Goal: Task Accomplishment & Management: Manage account settings

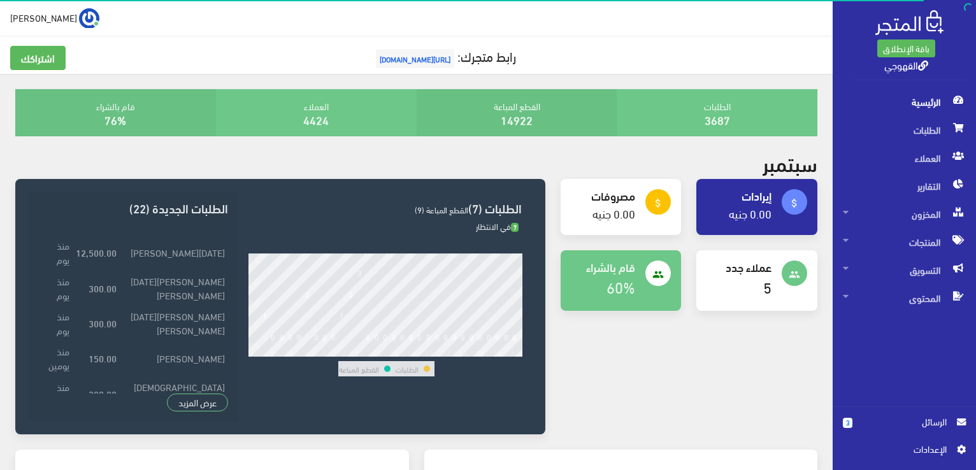
click at [911, 427] on span "الرسائل" at bounding box center [904, 422] width 84 height 14
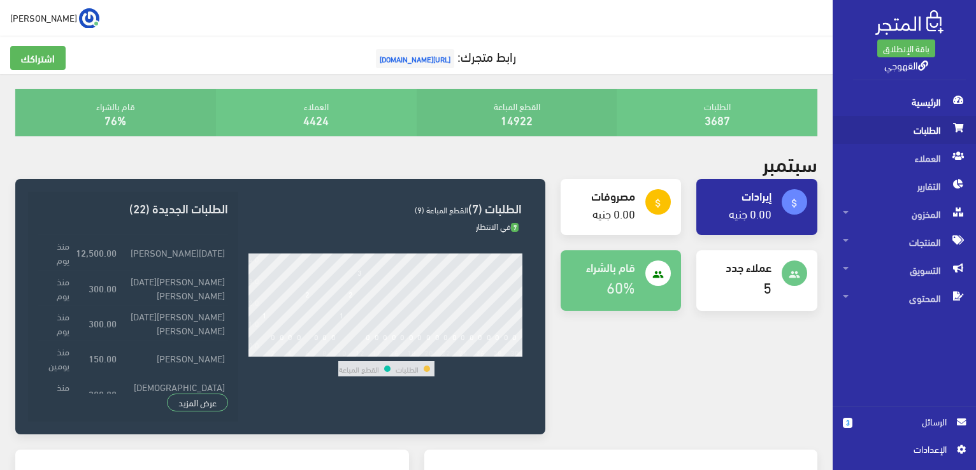
click at [909, 127] on span "الطلبات" at bounding box center [903, 130] width 123 height 28
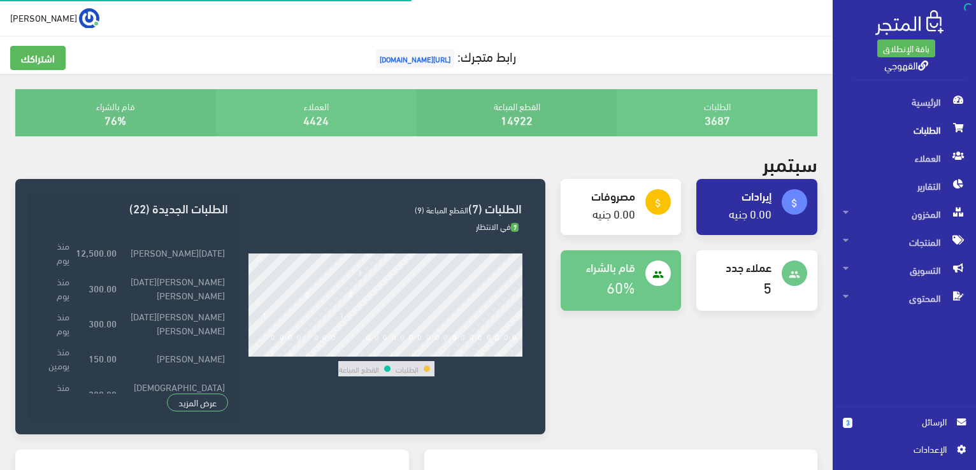
click at [909, 126] on span "الطلبات" at bounding box center [903, 130] width 123 height 28
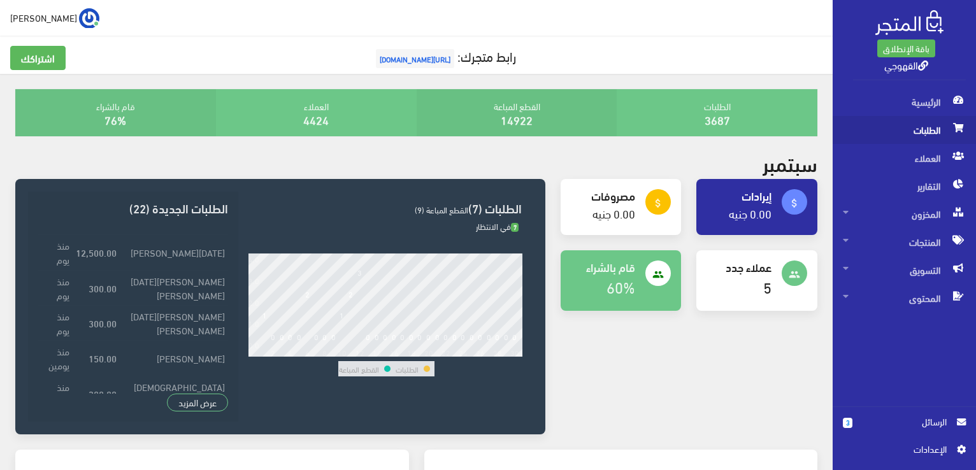
click at [909, 126] on span "الطلبات" at bounding box center [903, 130] width 123 height 28
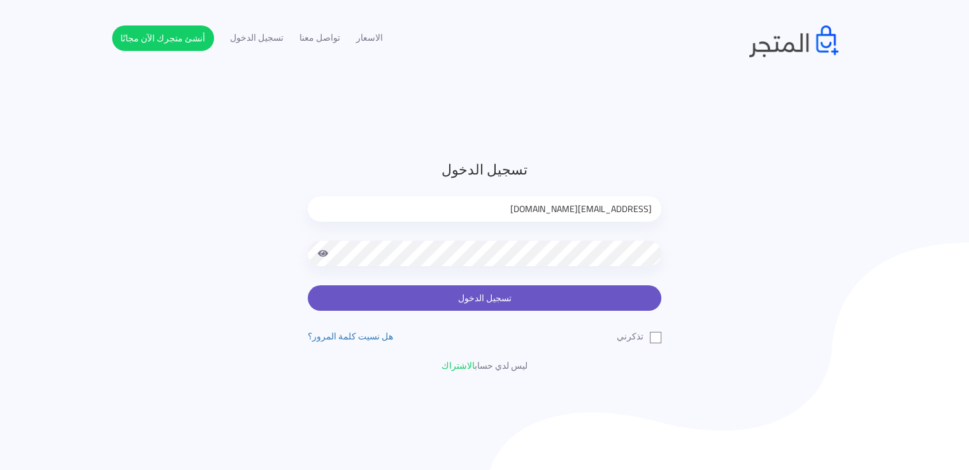
click at [534, 299] on button "تسجيل الدخول" at bounding box center [484, 297] width 353 height 25
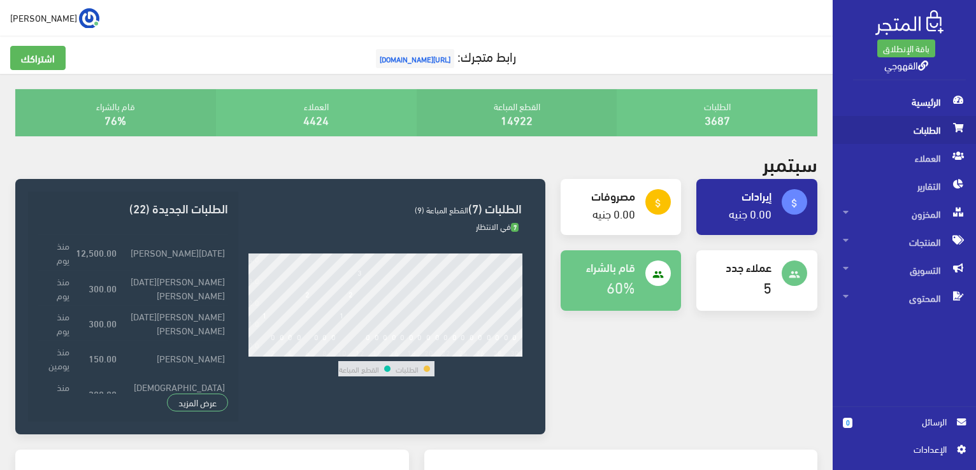
click at [895, 133] on span "الطلبات" at bounding box center [903, 130] width 123 height 28
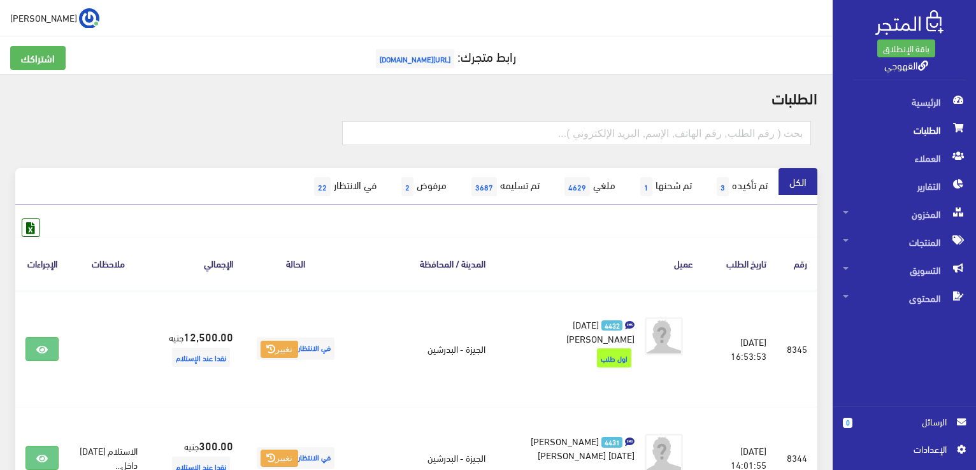
click at [895, 133] on span "الطلبات" at bounding box center [903, 130] width 123 height 28
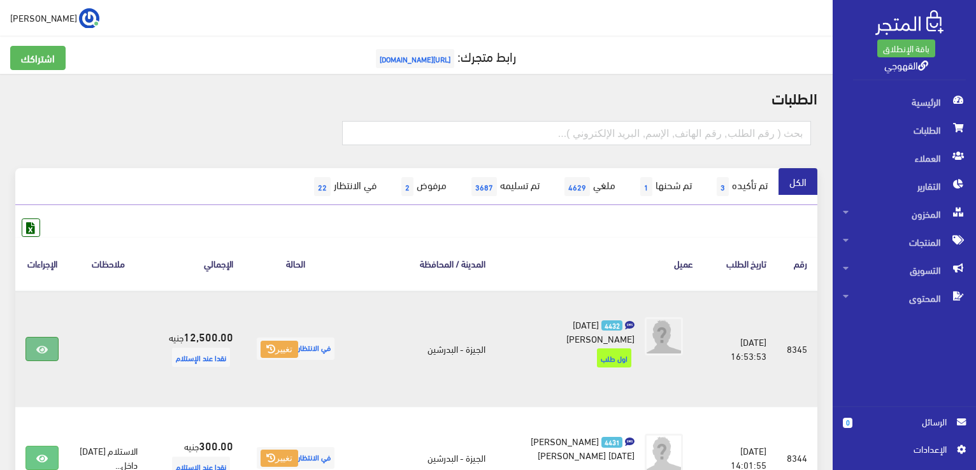
click at [41, 350] on link at bounding box center [41, 349] width 33 height 24
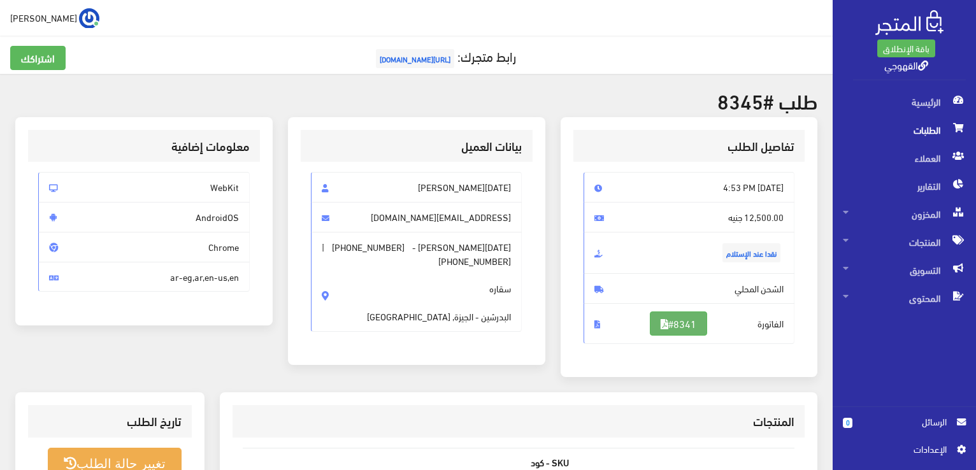
click at [657, 329] on link "#8341" at bounding box center [678, 323] width 57 height 24
click at [901, 246] on span "المنتجات" at bounding box center [903, 242] width 123 height 28
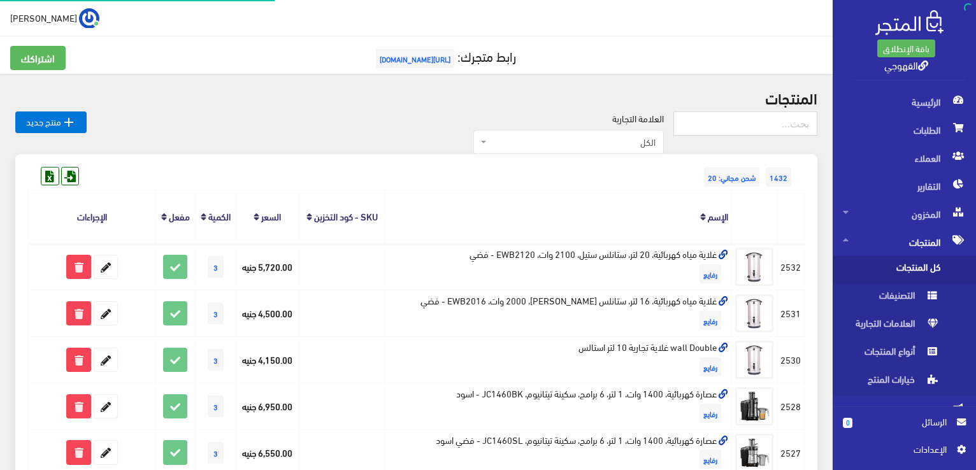
click at [900, 277] on span "كل المنتجات" at bounding box center [890, 270] width 97 height 28
